Goal: Check status: Check status

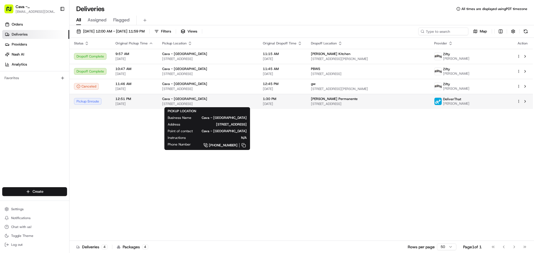
click at [191, 103] on span "6200 W Sunset Blvd, Los Angeles, CA 90028, USA" at bounding box center [208, 104] width 92 height 4
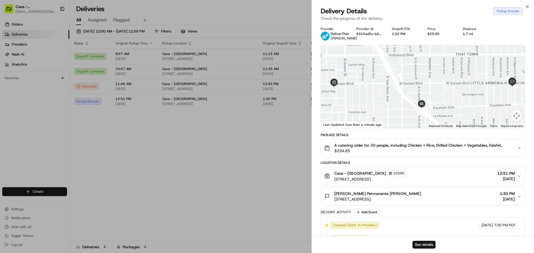
click at [499, 196] on span "1:30 PM" at bounding box center [506, 194] width 15 height 6
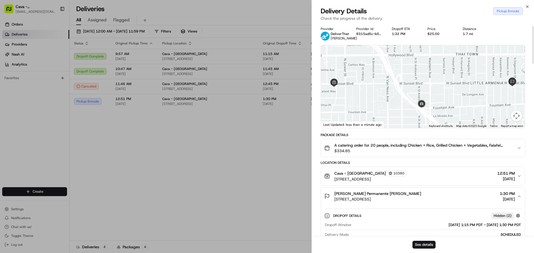
scroll to position [56, 0]
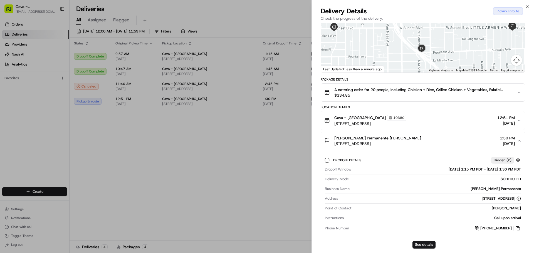
drag, startPoint x: 468, startPoint y: 176, endPoint x: 464, endPoint y: 206, distance: 30.0
click at [464, 206] on div "Dropoff Window 08/21/2025 1:15 PM PDT - 08/21/2025 1:30 PM PDT Delivery Mode SC…" at bounding box center [422, 199] width 197 height 69
click at [418, 109] on div "Location Details" at bounding box center [422, 107] width 204 height 4
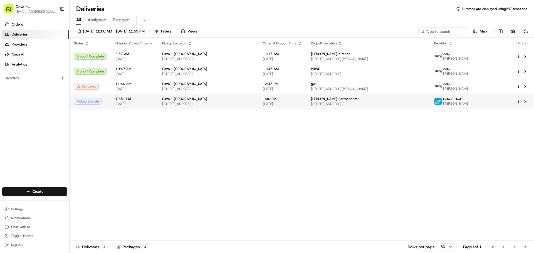
click at [133, 103] on span "08/21/2025" at bounding box center [134, 104] width 38 height 4
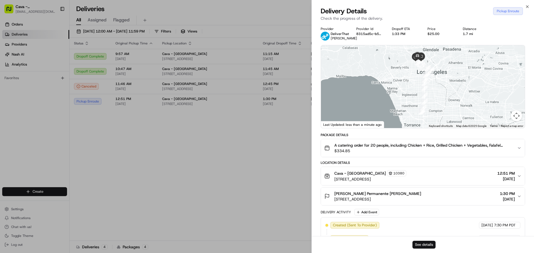
click at [428, 243] on button "See details" at bounding box center [423, 245] width 23 height 8
